Goal: Transaction & Acquisition: Purchase product/service

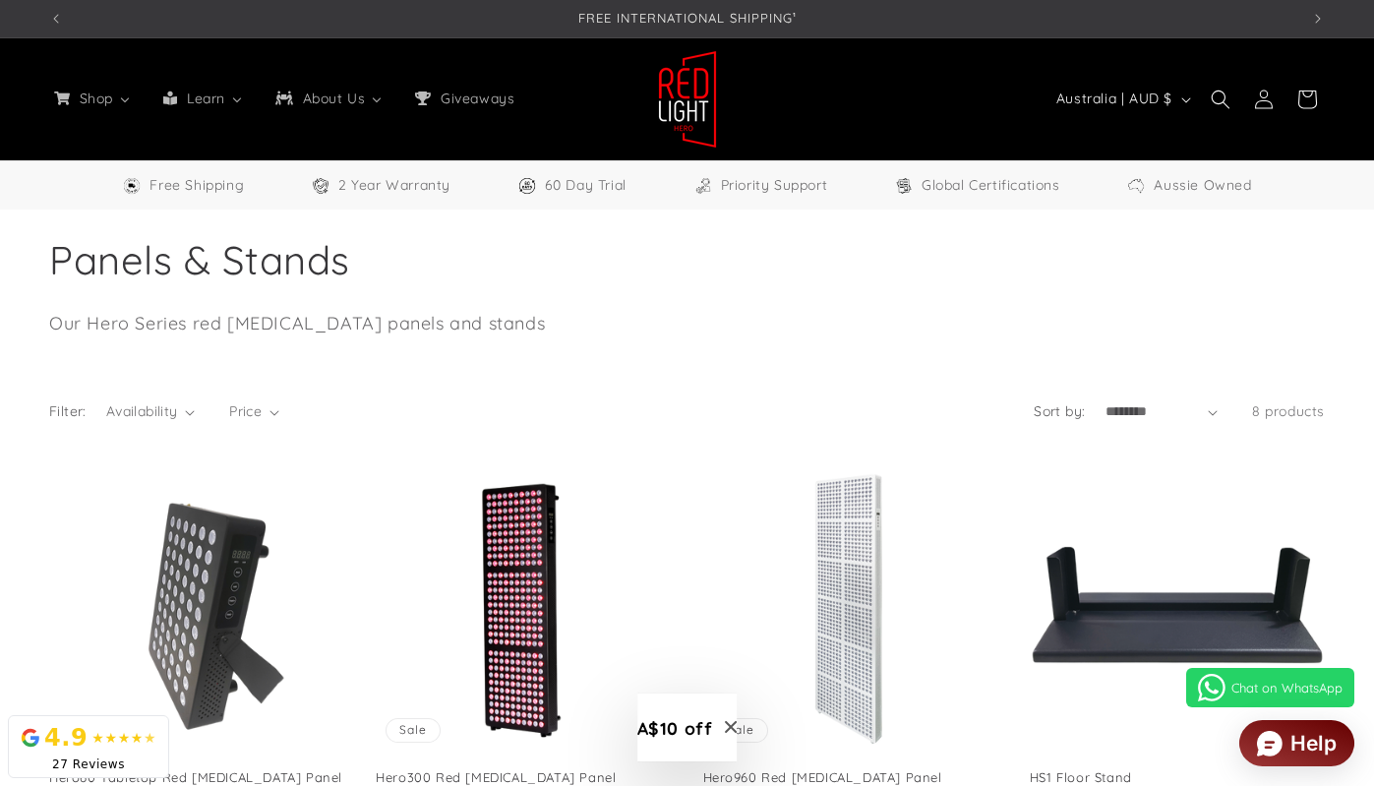
select select "**"
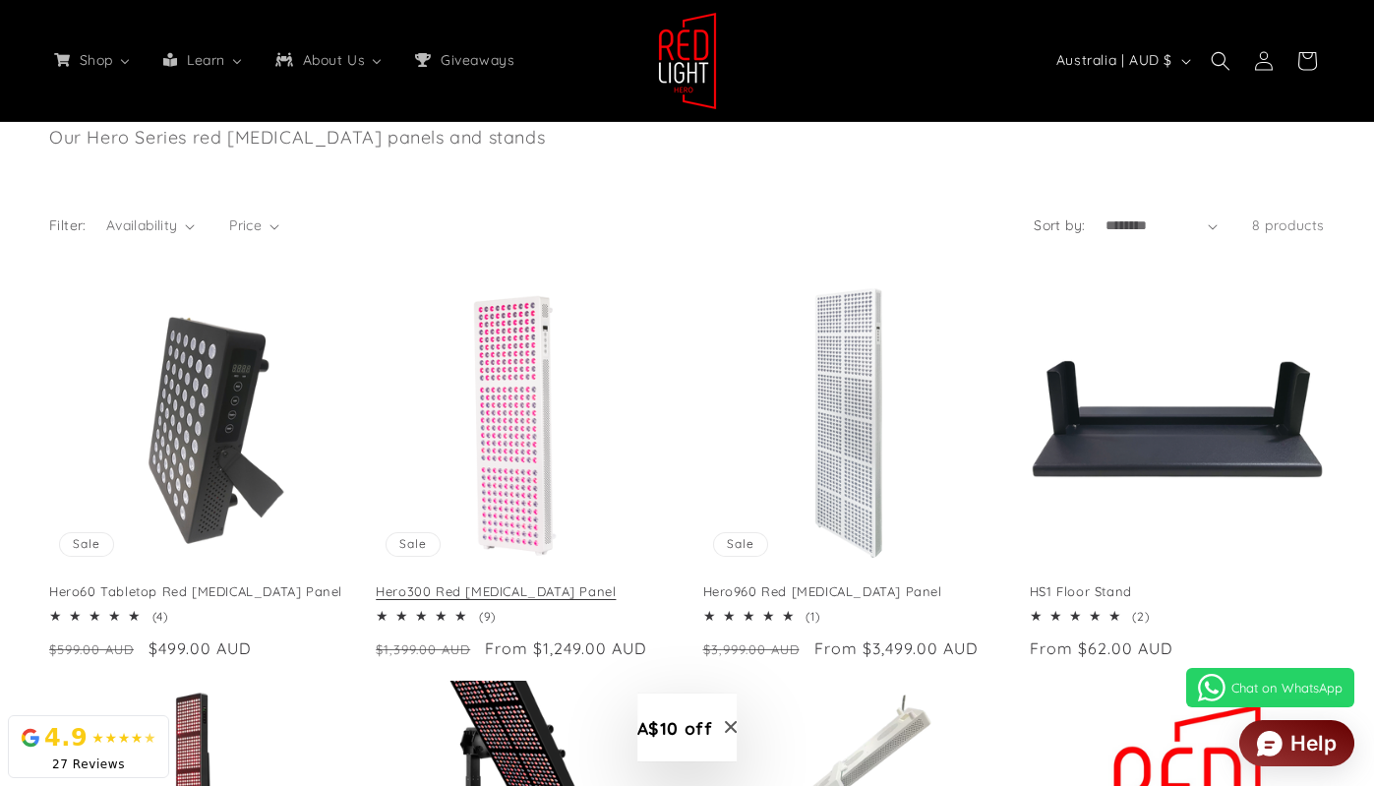
scroll to position [159, 0]
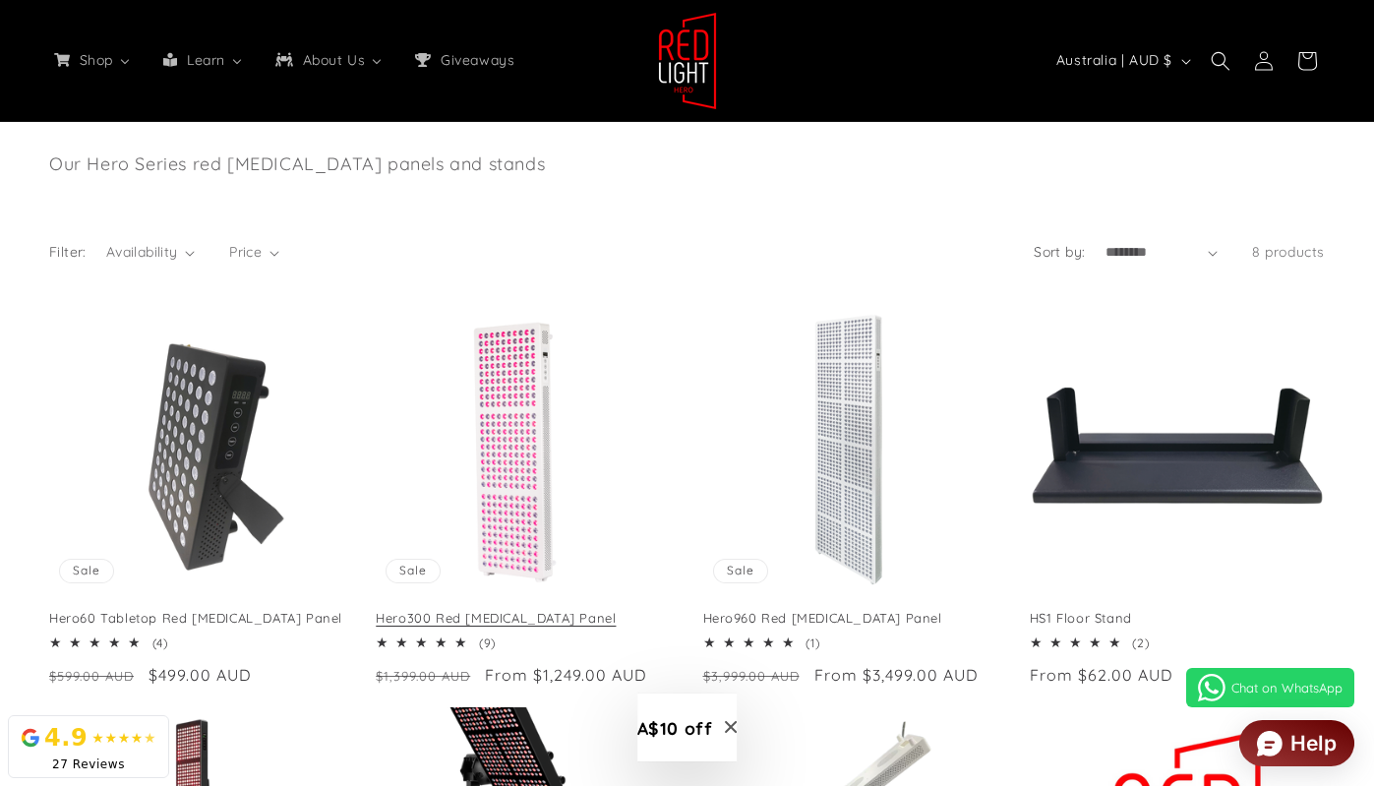
click at [501, 610] on link "Hero300 Red [MEDICAL_DATA] Panel" at bounding box center [523, 618] width 295 height 17
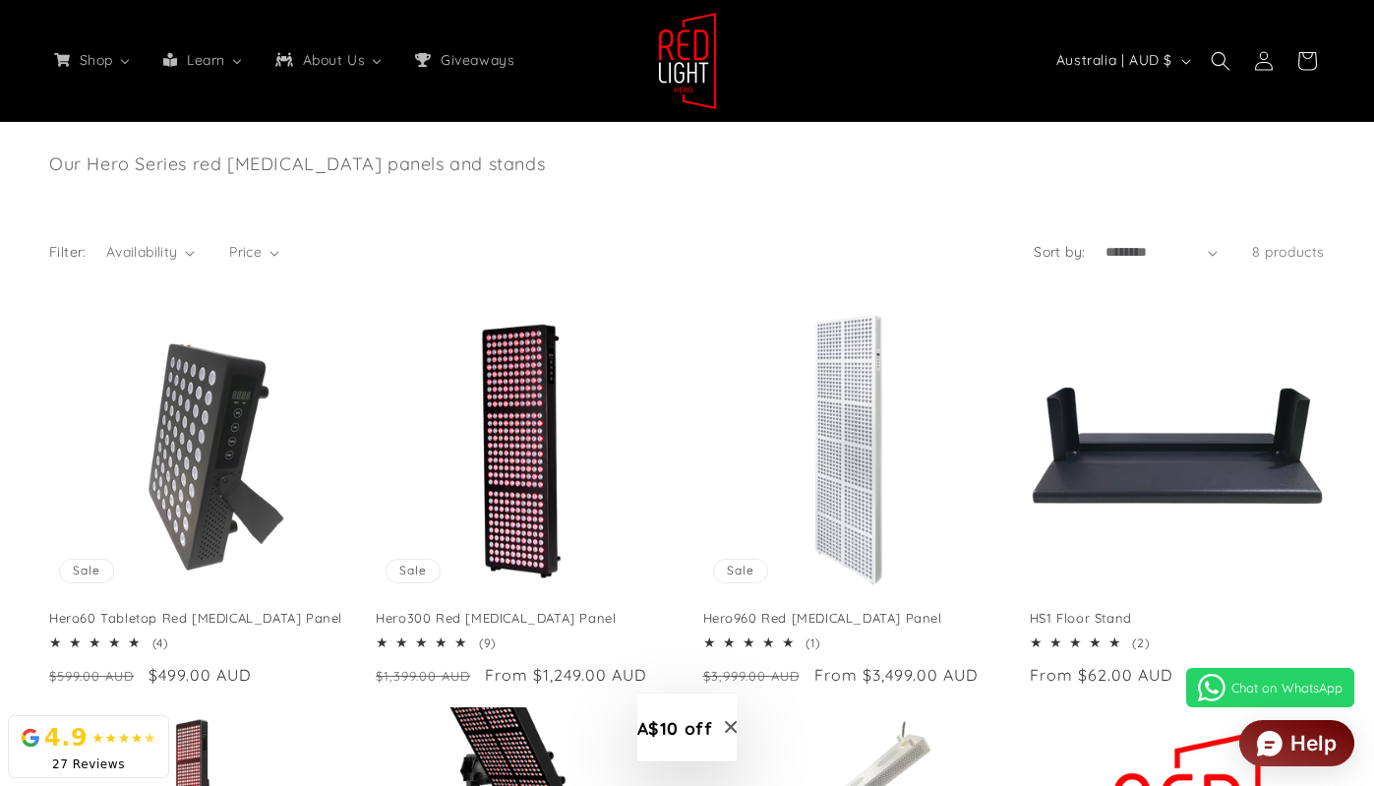
scroll to position [0, 1250]
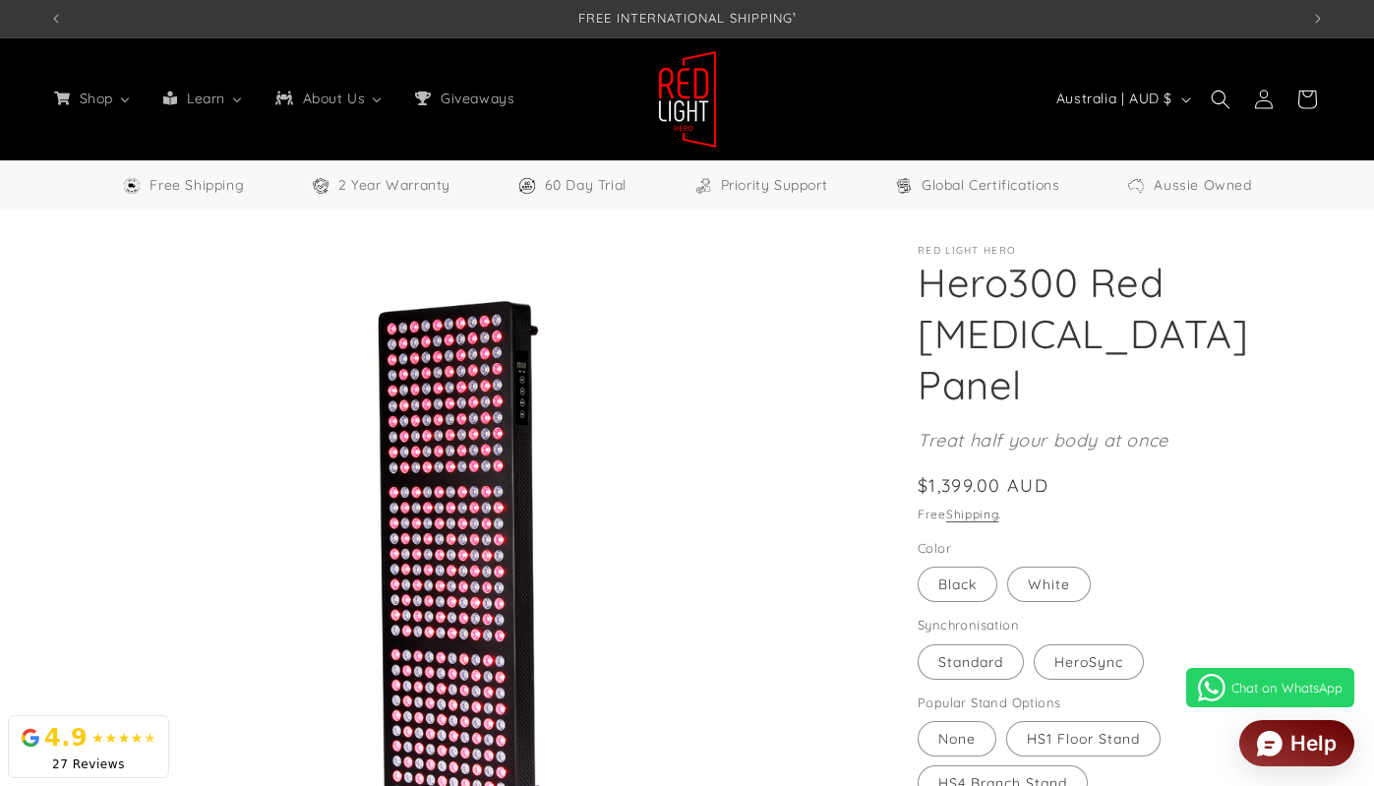
select select "**"
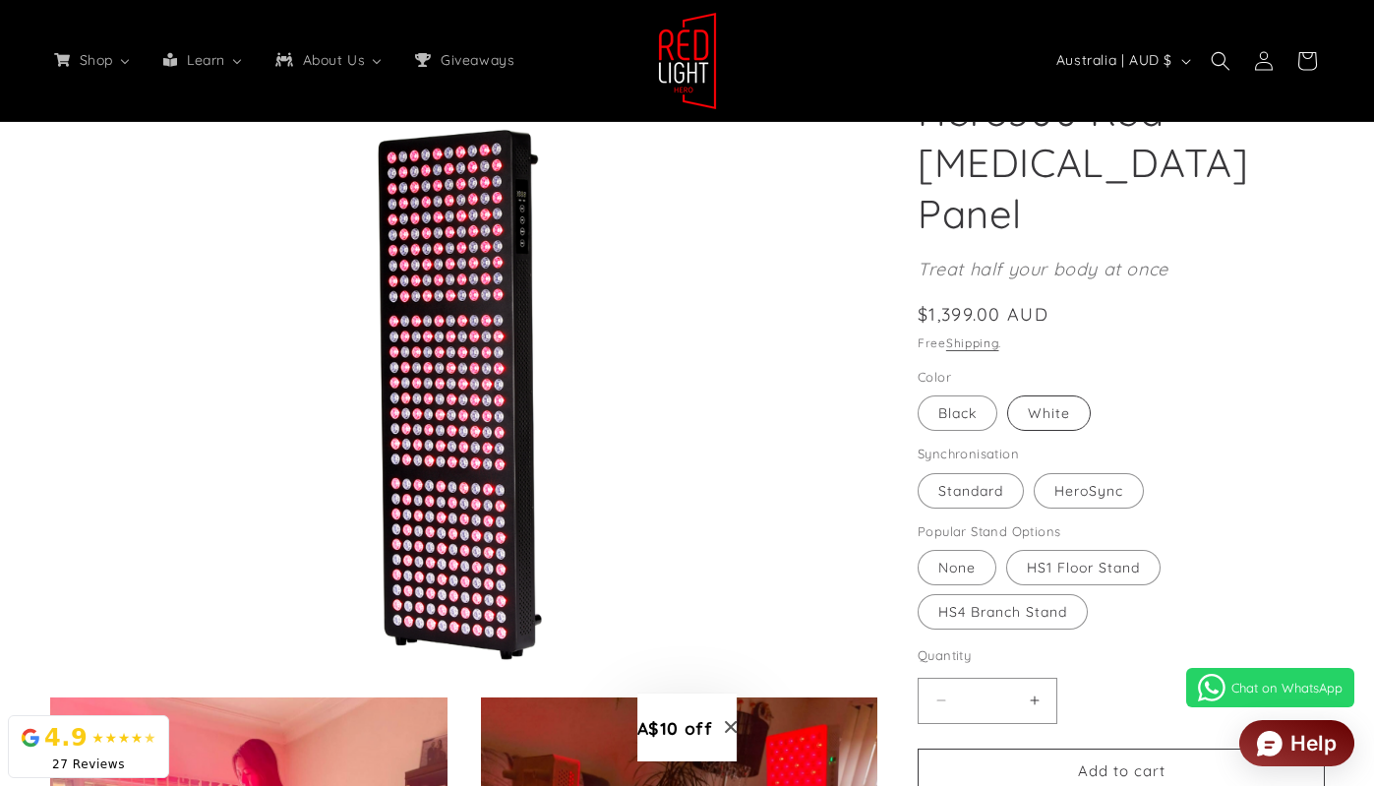
click at [1038, 395] on label "White Variant sold out or unavailable" at bounding box center [1049, 412] width 84 height 35
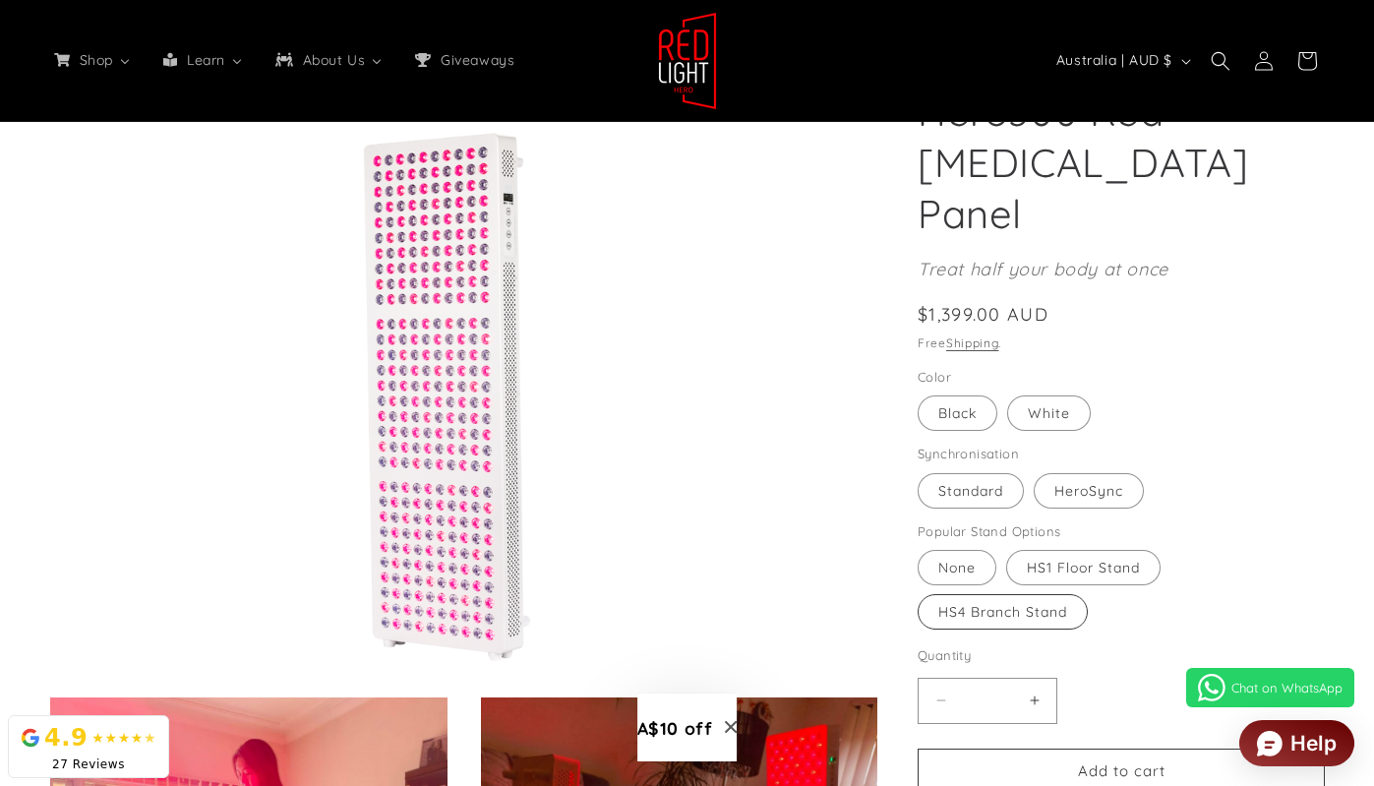
click at [962, 594] on label "HS4 Branch Stand Variant sold out or unavailable" at bounding box center [1003, 611] width 170 height 35
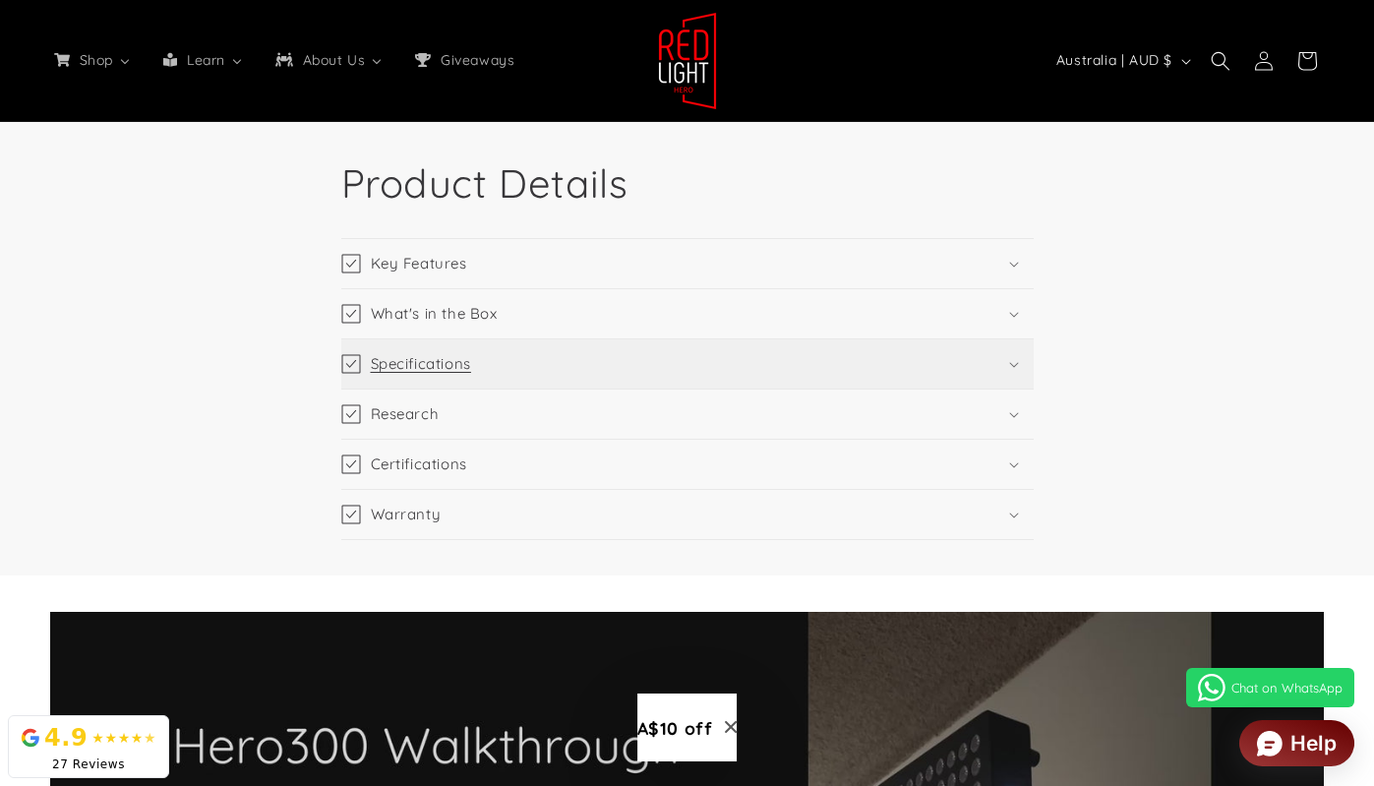
scroll to position [0, 1250]
click at [607, 368] on summary "Specifications" at bounding box center [687, 363] width 692 height 49
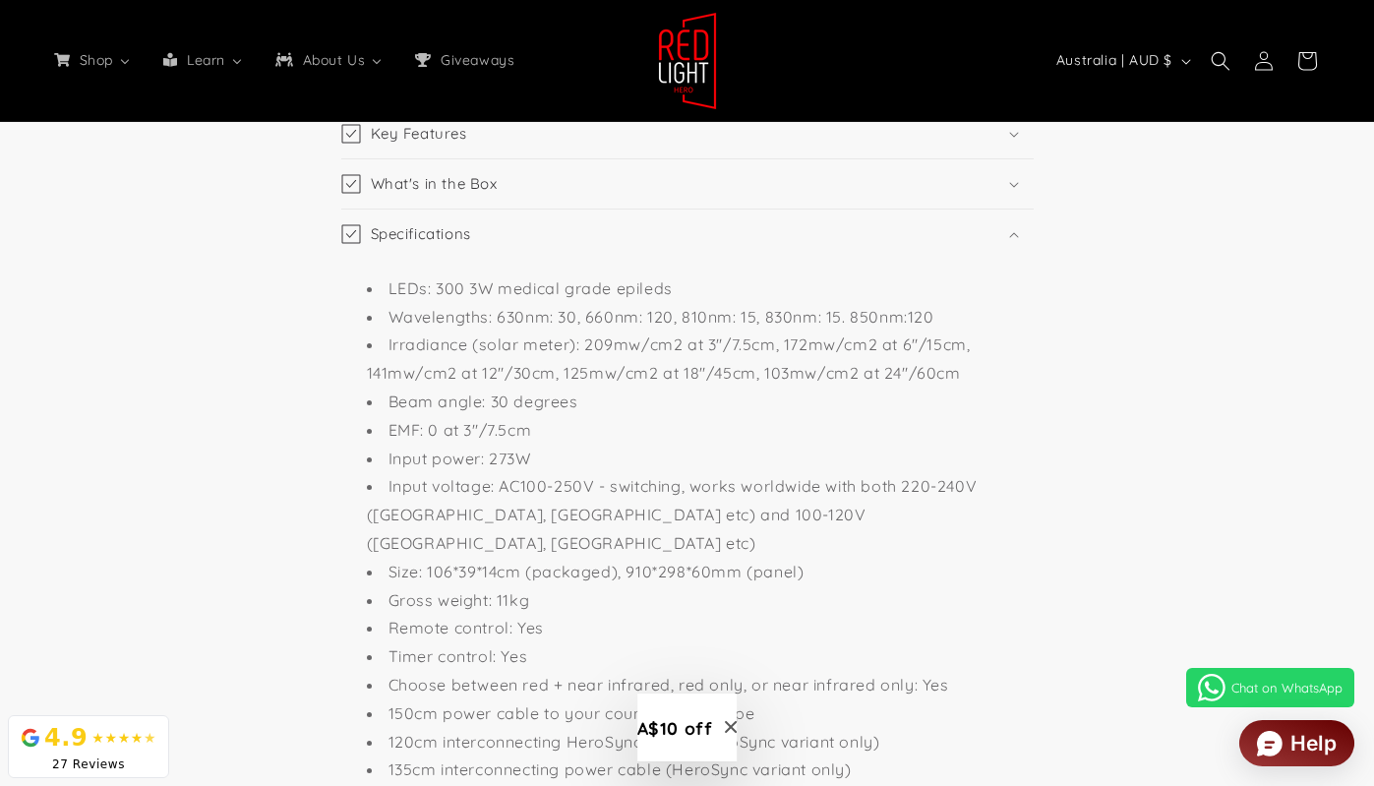
scroll to position [0, 2500]
drag, startPoint x: 426, startPoint y: 546, endPoint x: 518, endPoint y: 546, distance: 92.5
click at [518, 558] on li "Size: 106*39*14cm (packaged), 910*298*60mm (panel)" at bounding box center [697, 572] width 661 height 29
drag, startPoint x: 624, startPoint y: 546, endPoint x: 735, endPoint y: 544, distance: 111.2
click at [735, 558] on li "Size: 106*39*14cm (packaged), 910*298*60mm (panel)" at bounding box center [697, 572] width 661 height 29
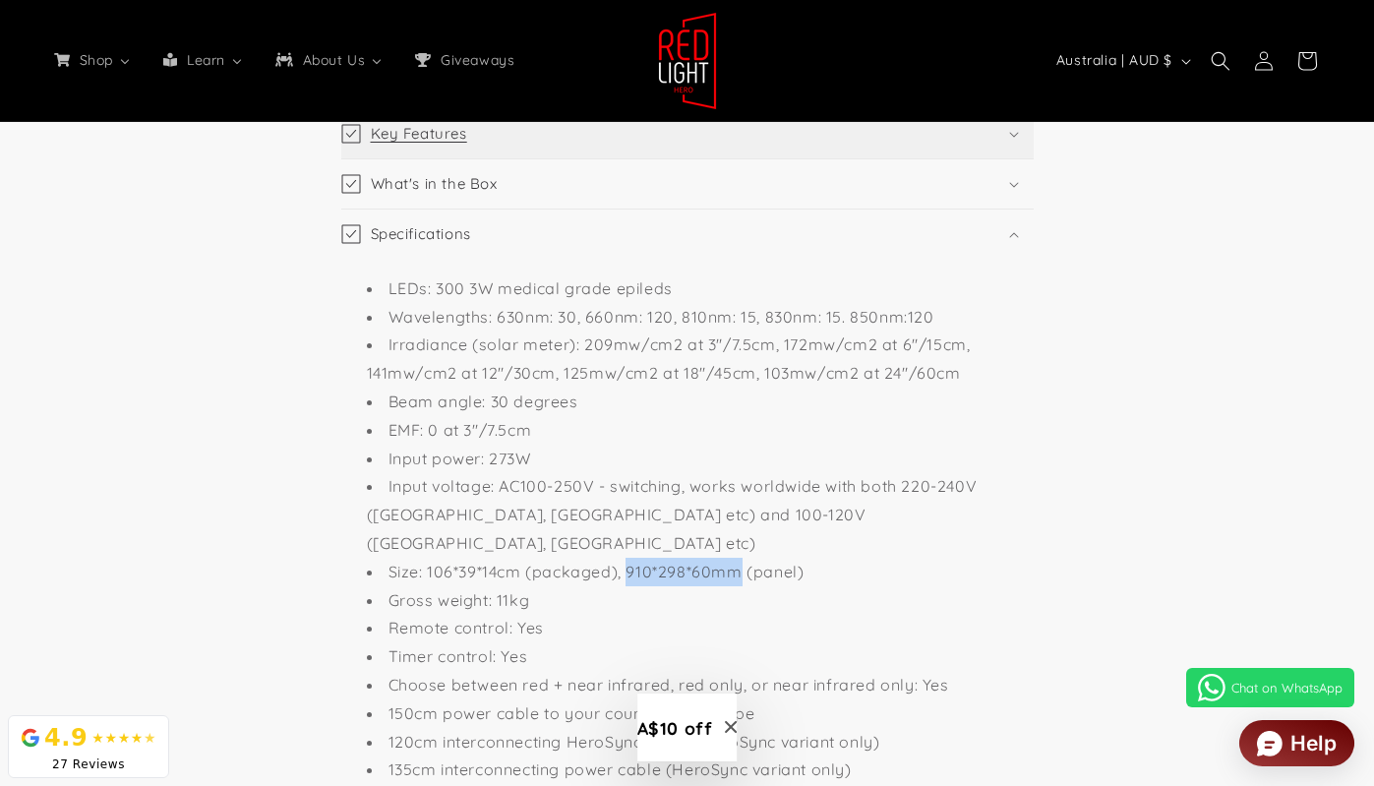
scroll to position [0, 3751]
copy li "910*298*60mm"
